Goal: Transaction & Acquisition: Purchase product/service

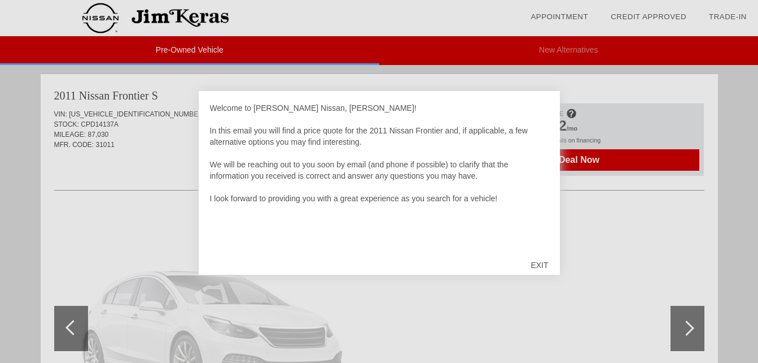
click at [537, 265] on div "EXIT" at bounding box center [540, 265] width 40 height 34
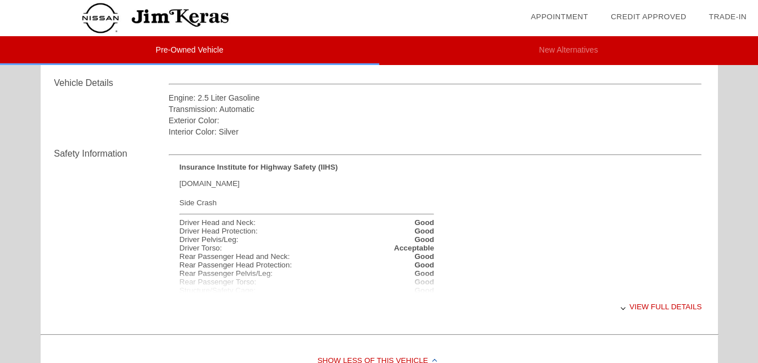
scroll to position [452, 0]
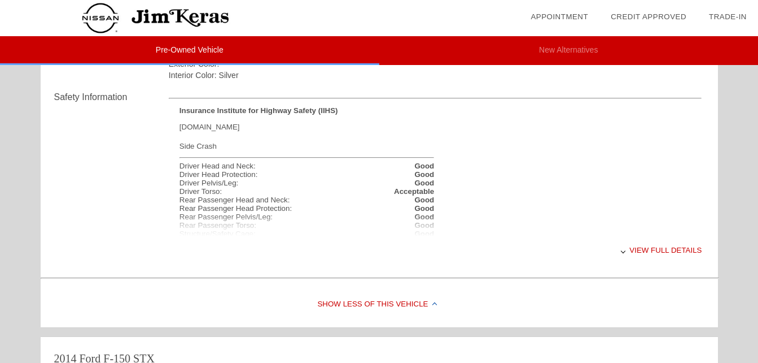
click at [662, 251] on div "View full details" at bounding box center [436, 250] width 534 height 28
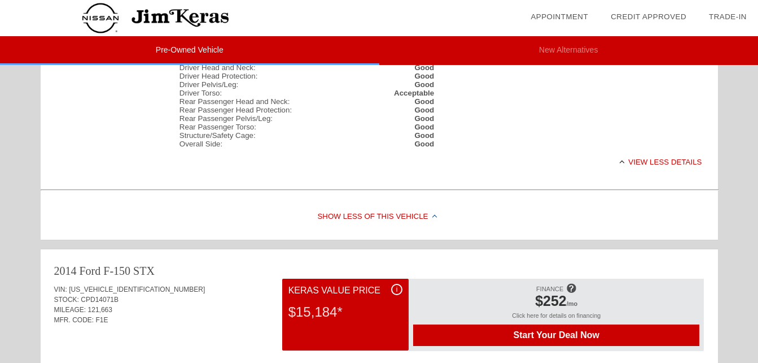
scroll to position [621, 0]
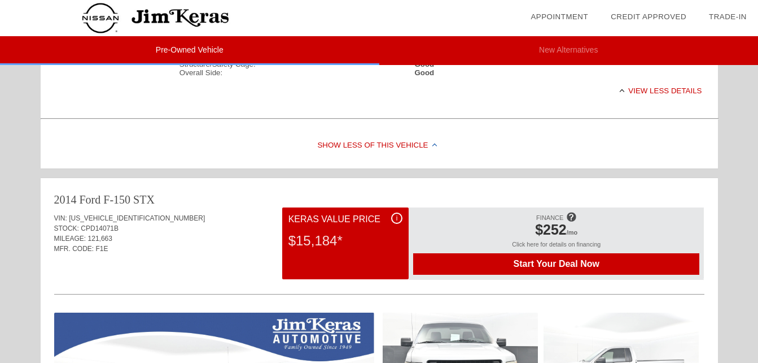
click at [431, 151] on div "Show Less of this Vehicle" at bounding box center [380, 145] width 678 height 45
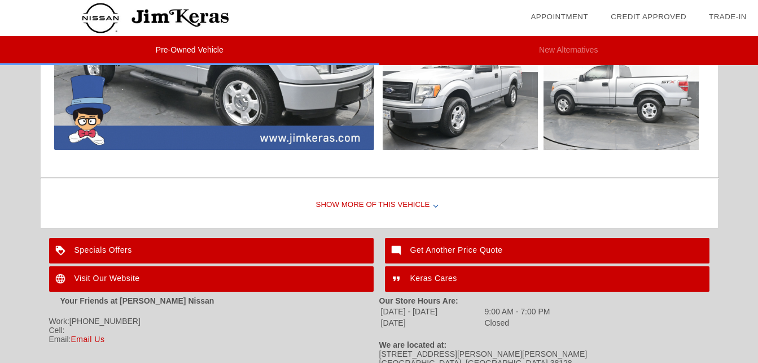
scroll to position [791, 0]
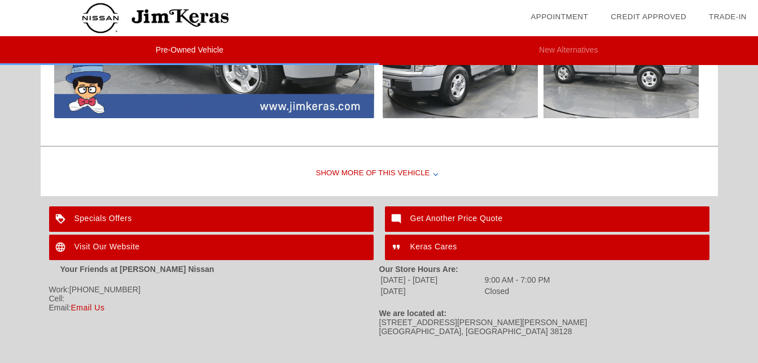
click at [434, 173] on div at bounding box center [436, 173] width 5 height 5
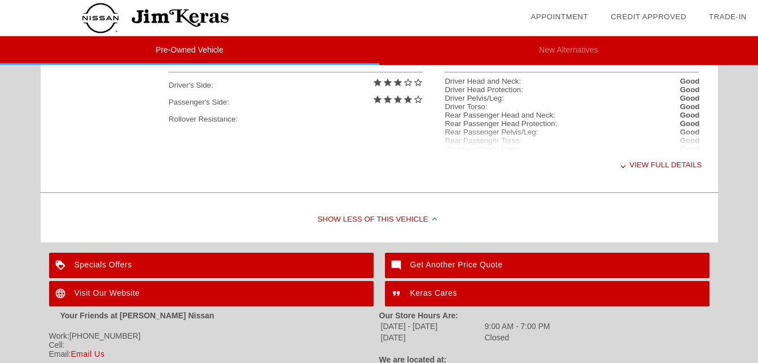
scroll to position [1017, 0]
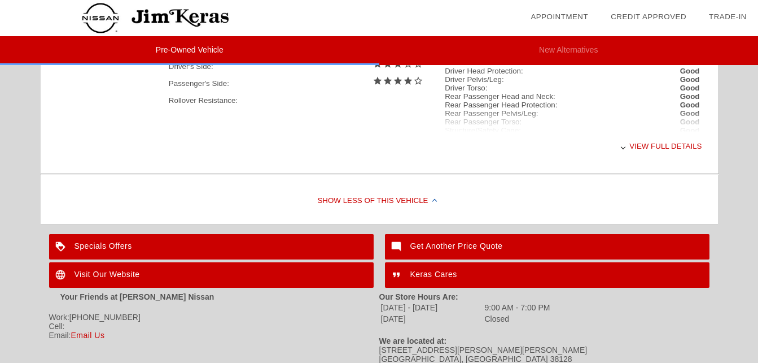
click at [430, 198] on div "Show Less of this Vehicle" at bounding box center [380, 200] width 678 height 45
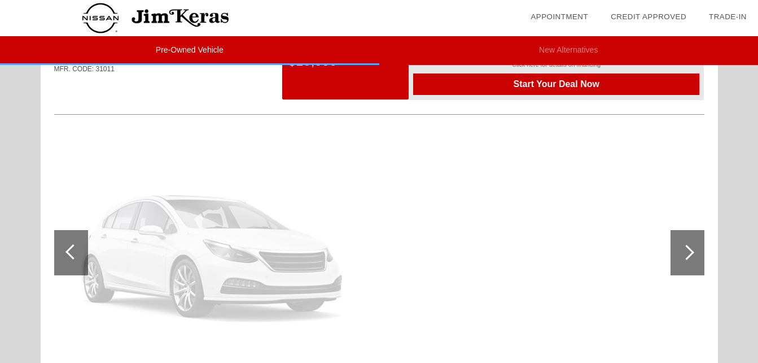
scroll to position [0, 0]
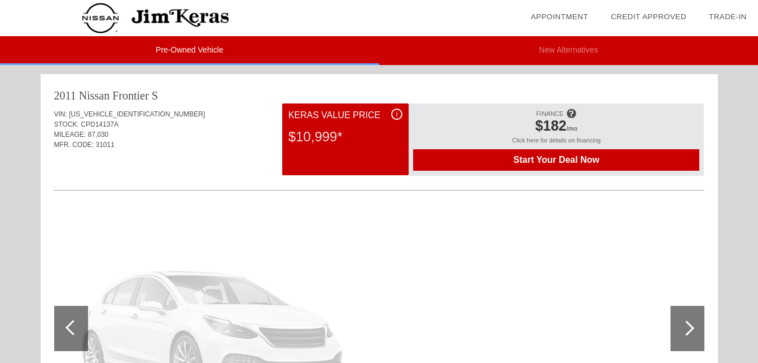
click at [688, 325] on div at bounding box center [686, 327] width 15 height 15
click at [691, 328] on div at bounding box center [686, 327] width 15 height 15
